Goal: Book appointment/travel/reservation

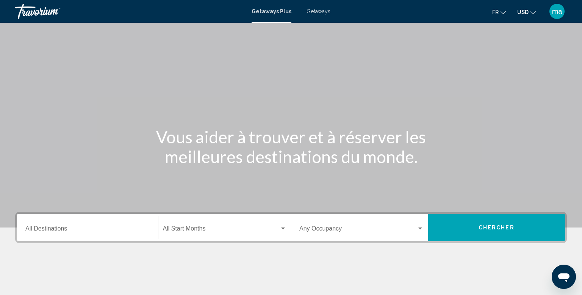
scroll to position [81, 0]
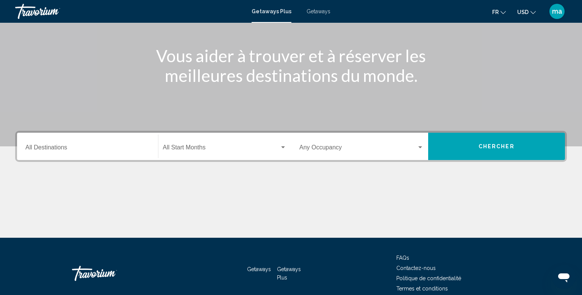
click at [67, 150] on input "Destination All Destinations" at bounding box center [87, 149] width 124 height 7
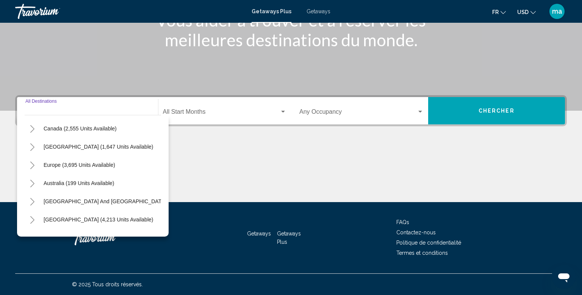
scroll to position [56, 0]
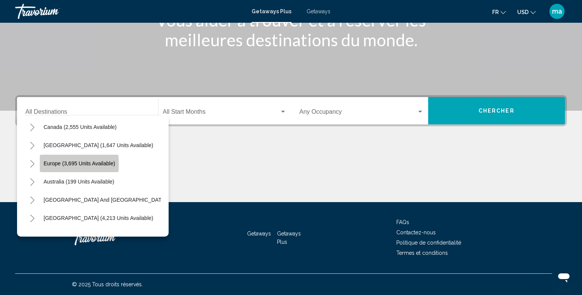
click at [58, 164] on span "Europe (3,695 units available)" at bounding box center [80, 163] width 72 height 6
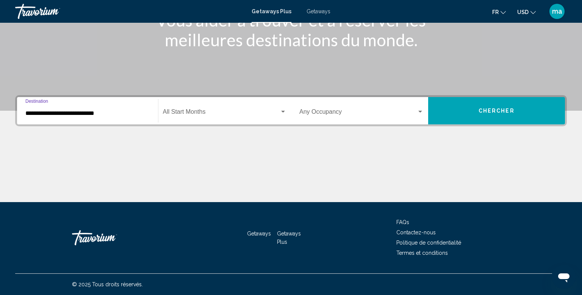
click at [42, 116] on input "**********" at bounding box center [87, 113] width 124 height 7
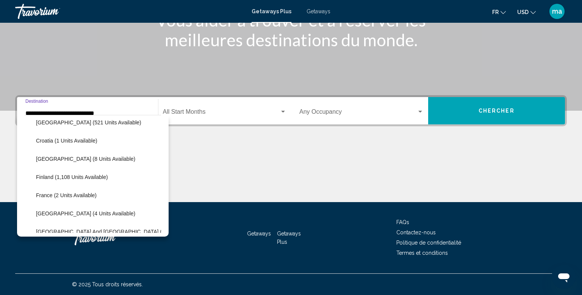
scroll to position [144, 0]
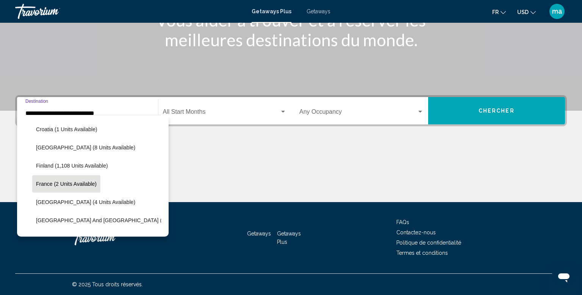
click at [45, 185] on span "France (2 units available)" at bounding box center [66, 184] width 61 height 6
type input "**********"
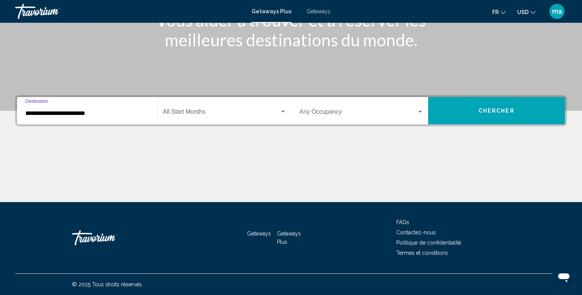
click at [217, 109] on div "Start Month All Start Months" at bounding box center [225, 111] width 124 height 24
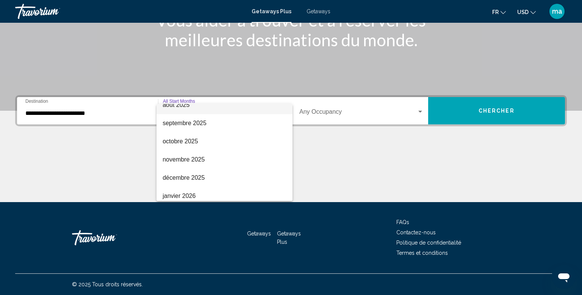
scroll to position [28, 0]
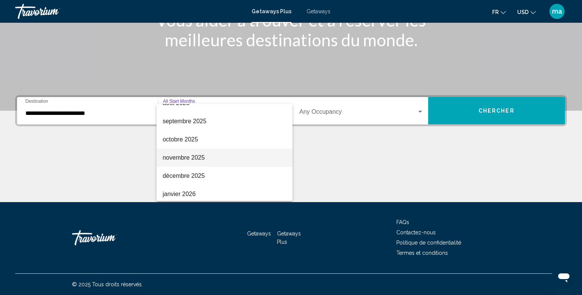
click at [218, 154] on span "novembre 2025" at bounding box center [225, 158] width 124 height 18
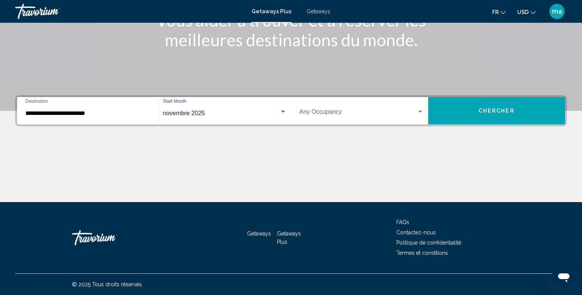
click at [330, 118] on div "Occupancy Any Occupancy" at bounding box center [361, 111] width 124 height 24
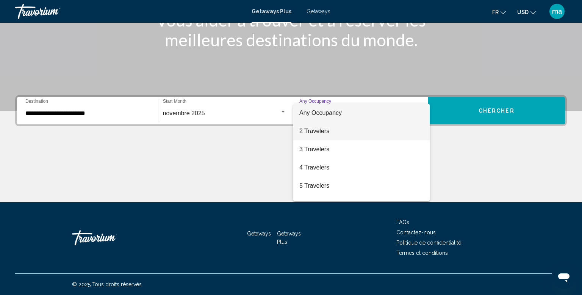
click at [323, 135] on span "2 Travelers" at bounding box center [361, 131] width 124 height 18
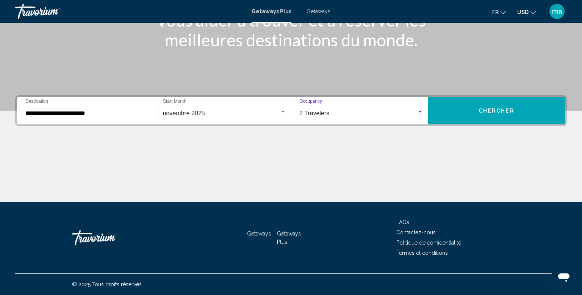
click at [463, 120] on button "Chercher" at bounding box center [496, 110] width 137 height 27
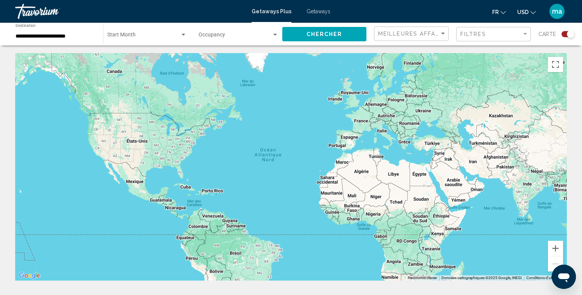
click at [71, 36] on input "**********" at bounding box center [56, 36] width 80 height 6
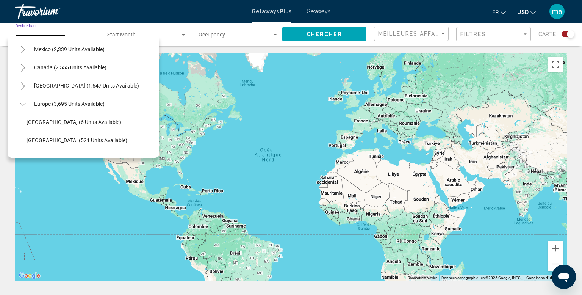
scroll to position [36, 0]
click at [46, 105] on span "Europe (3,695 units available)" at bounding box center [69, 104] width 70 height 6
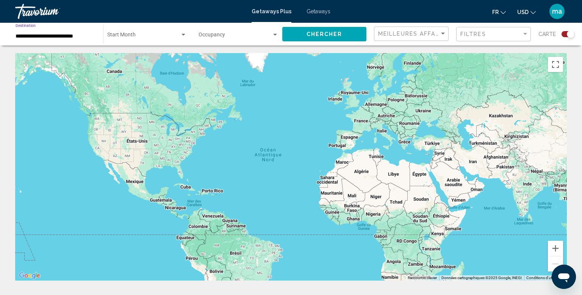
click at [310, 40] on button "Chercher" at bounding box center [324, 34] width 84 height 14
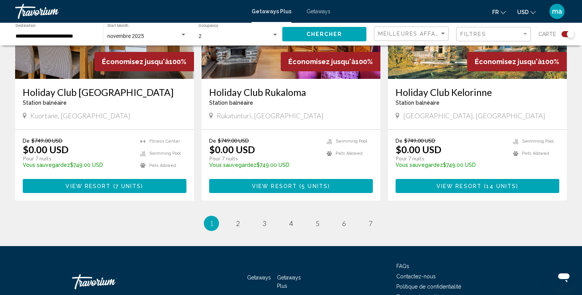
scroll to position [1184, 0]
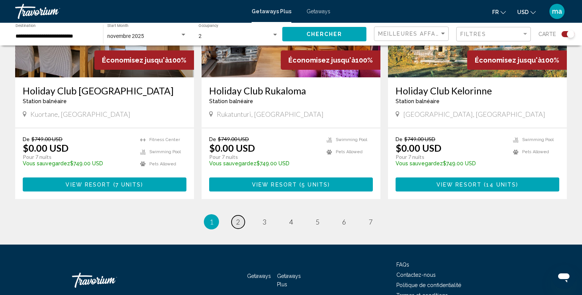
click at [241, 215] on link "page 2" at bounding box center [238, 221] width 13 height 13
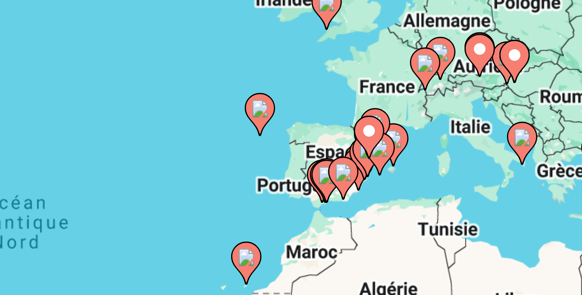
click at [349, 138] on gmp-advanced-marker "Main content" at bounding box center [350, 143] width 8 height 11
type input "**********"
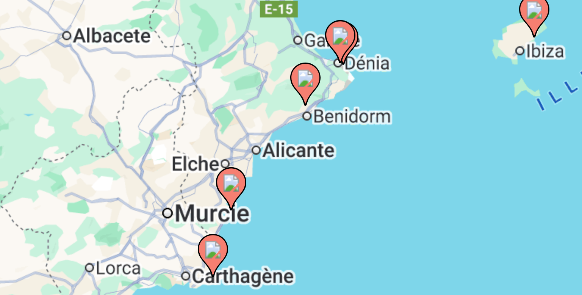
drag, startPoint x: 376, startPoint y: 131, endPoint x: 339, endPoint y: 172, distance: 55.3
click at [339, 172] on div "Pour activer le glissement avec le clavier, appuyez sur Alt+Entrée. Une fois ce…" at bounding box center [291, 166] width 552 height 227
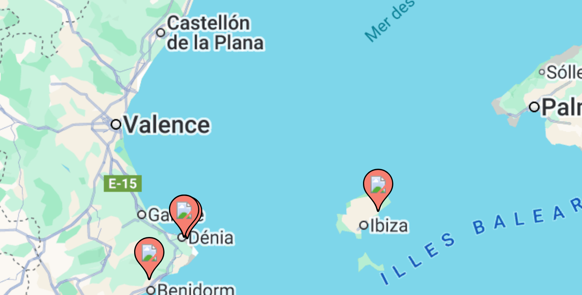
drag, startPoint x: 369, startPoint y: 121, endPoint x: 330, endPoint y: 165, distance: 59.3
click at [330, 165] on div "Pour activer le glissement avec le clavier, appuyez sur Alt+Entrée. Une fois ce…" at bounding box center [291, 166] width 552 height 227
click at [358, 147] on image "Main content" at bounding box center [359, 145] width 5 height 5
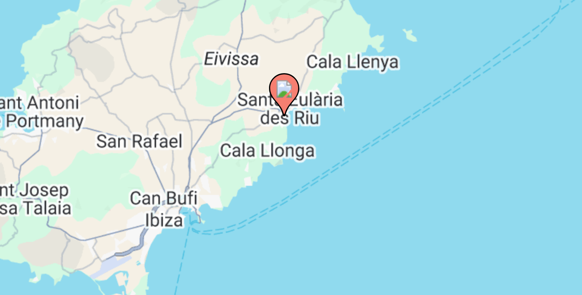
drag, startPoint x: 364, startPoint y: 130, endPoint x: 410, endPoint y: 91, distance: 60.4
click at [410, 91] on div "Pour naviguer, appuyez sur les touches fléchées. Pour activer le glissement ave…" at bounding box center [291, 166] width 552 height 227
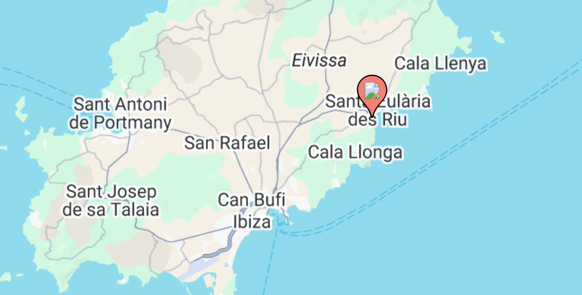
drag, startPoint x: 344, startPoint y: 133, endPoint x: 368, endPoint y: 133, distance: 23.9
click at [368, 133] on div "Pour naviguer, appuyez sur les touches fléchées. Pour activer le glissement ave…" at bounding box center [291, 166] width 552 height 227
click at [356, 124] on icon "Main content" at bounding box center [357, 123] width 7 height 10
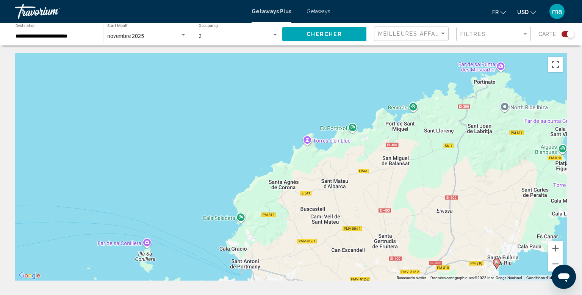
drag, startPoint x: 575, startPoint y: 138, endPoint x: 582, endPoint y: 193, distance: 55.4
click at [582, 193] on html "**********" at bounding box center [291, 147] width 582 height 295
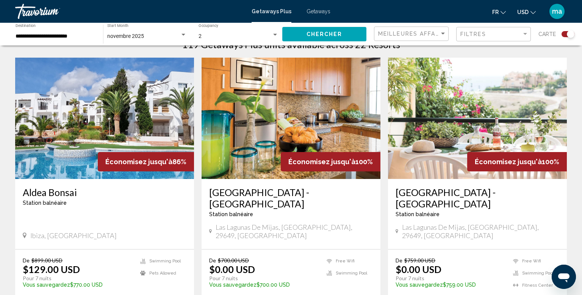
scroll to position [258, 0]
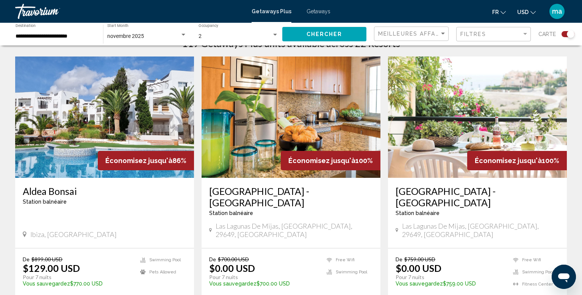
click at [81, 138] on img "Main content" at bounding box center [104, 116] width 179 height 121
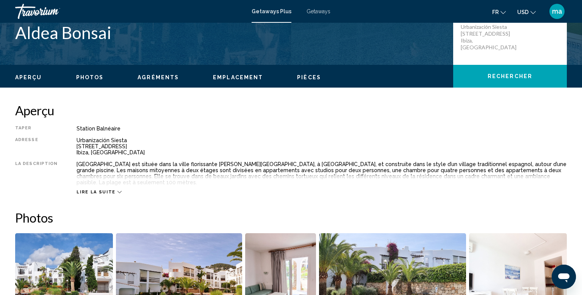
scroll to position [188, 0]
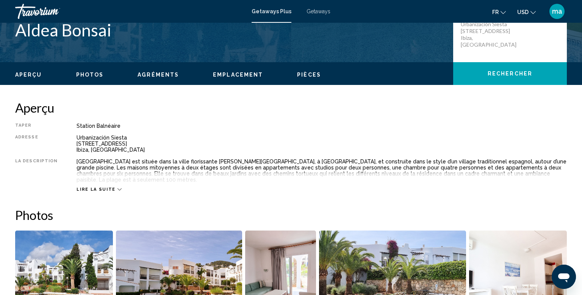
click at [110, 187] on div "Lire la suite" at bounding box center [99, 189] width 45 height 5
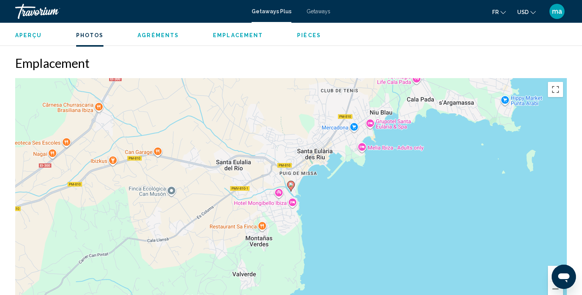
scroll to position [0, 0]
